Goal: Information Seeking & Learning: Learn about a topic

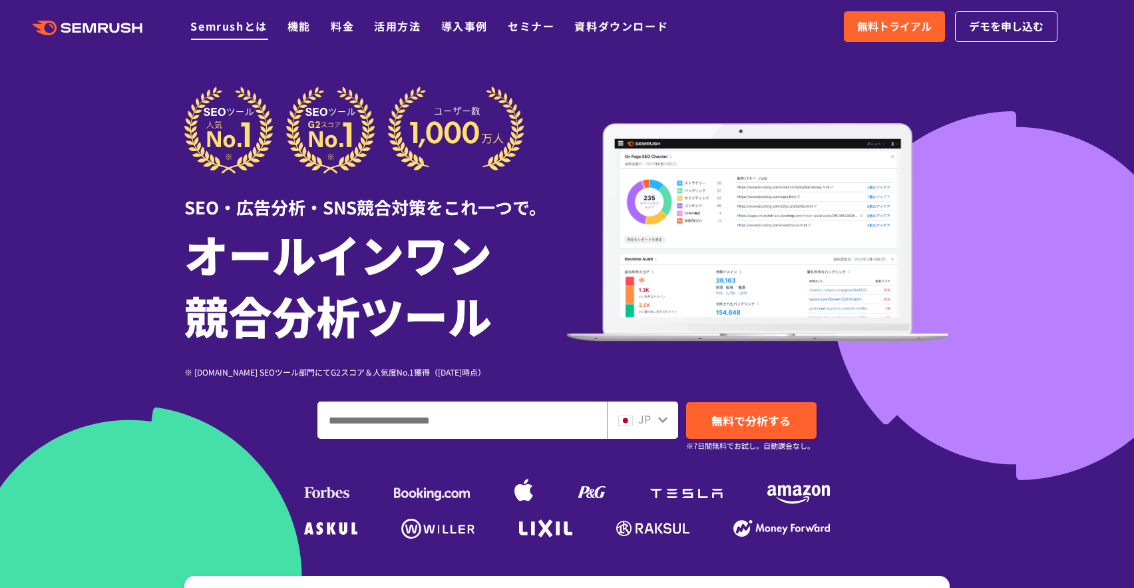
click at [237, 20] on link "Semrushとは" at bounding box center [228, 26] width 77 height 16
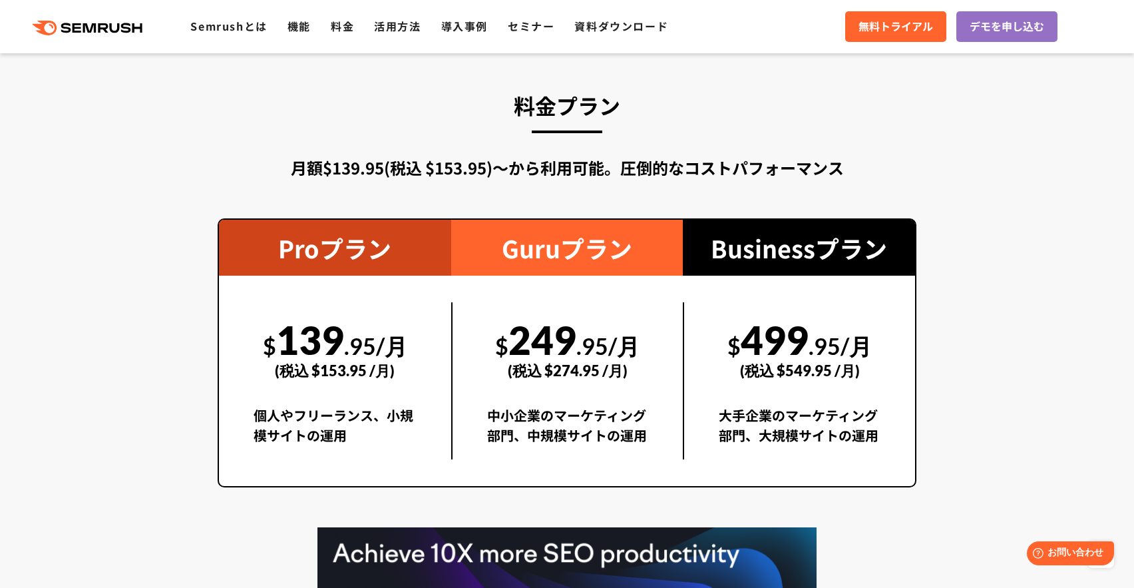
scroll to position [1731, 0]
